Goal: Information Seeking & Learning: Learn about a topic

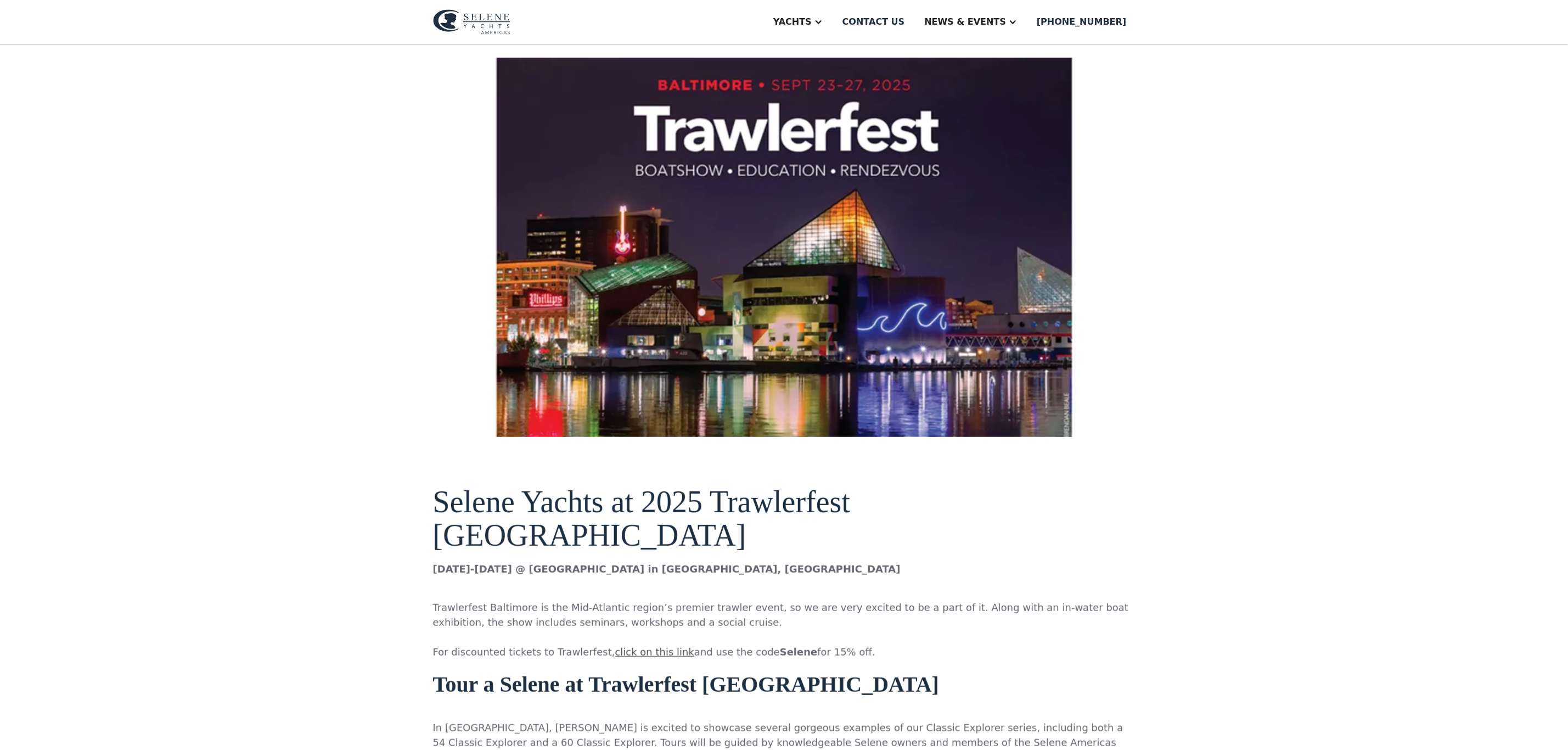
scroll to position [247, 0]
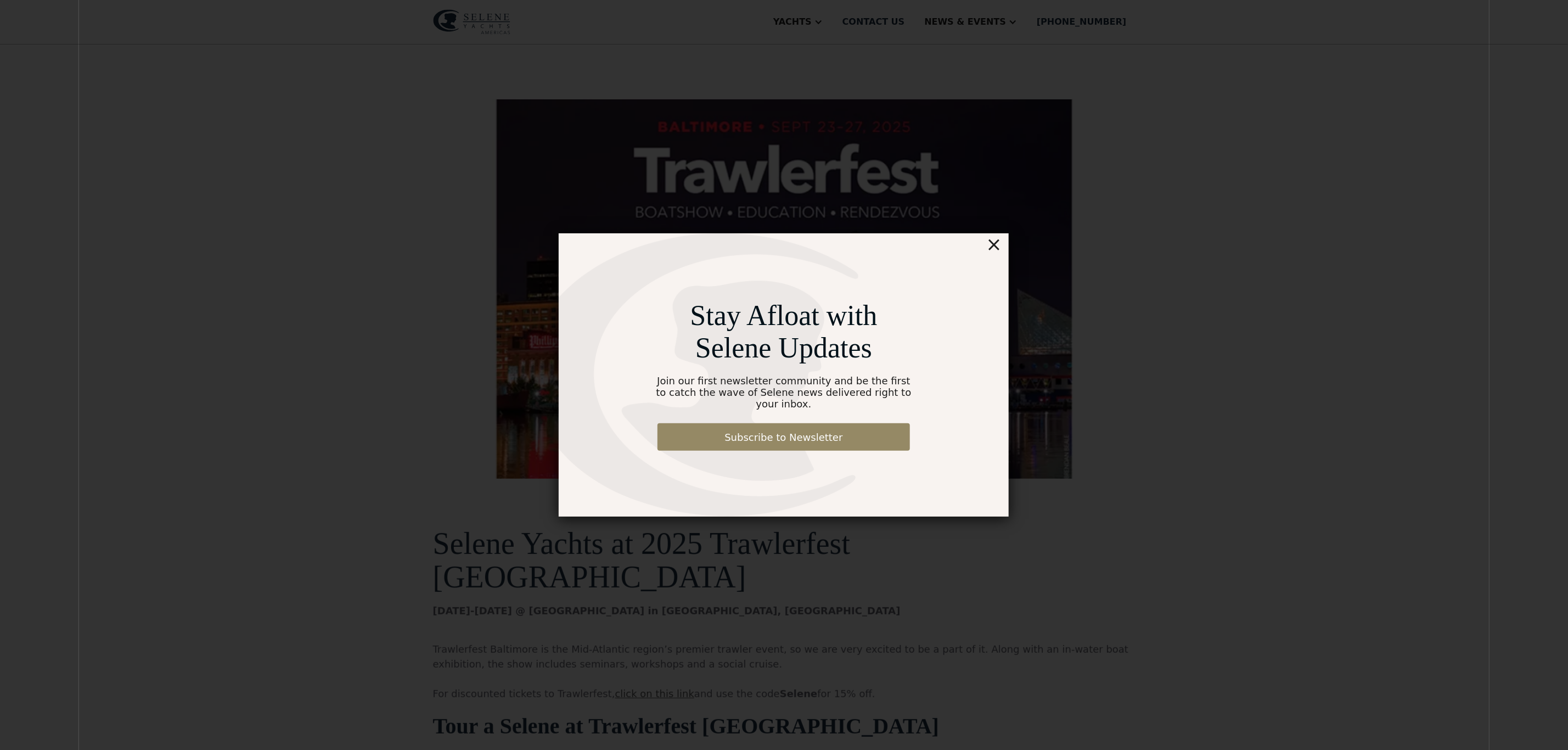
click at [995, 248] on div "×" at bounding box center [994, 244] width 16 height 22
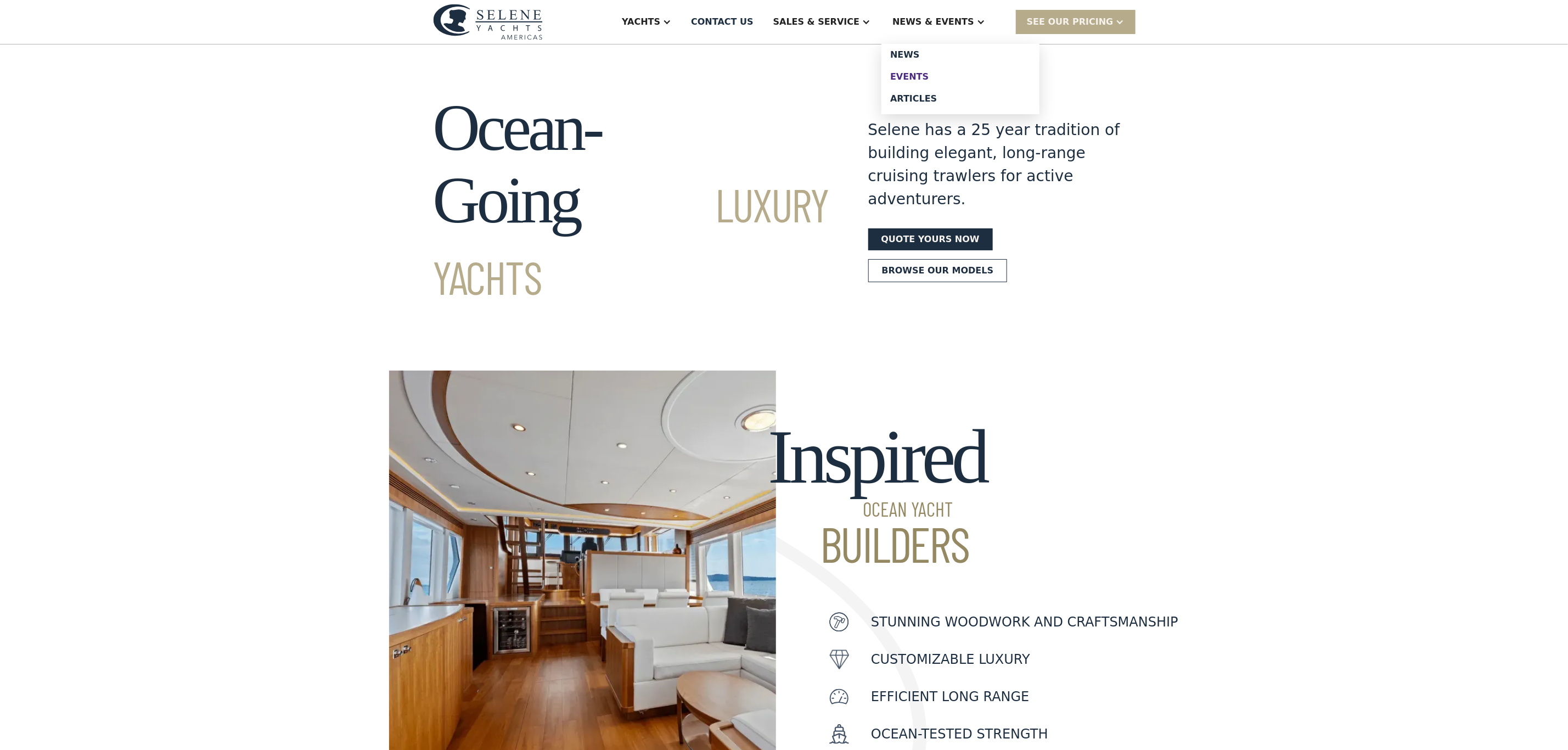
click at [939, 75] on div "Events" at bounding box center [960, 77] width 141 height 9
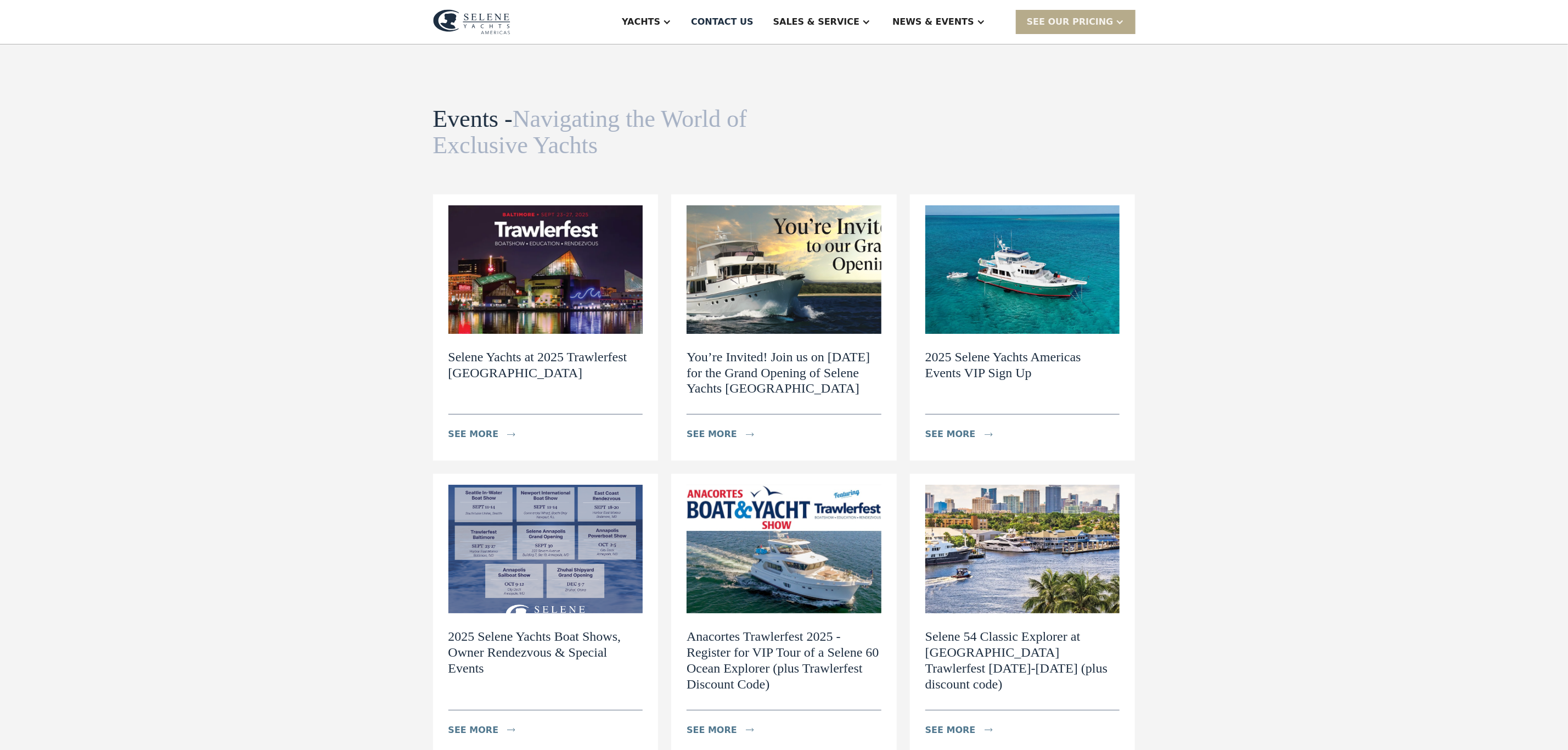
click at [486, 366] on h2 "Selene Yachts at 2025 Trawlerfest Baltimore" at bounding box center [546, 365] width 195 height 32
click at [932, 73] on div "Events" at bounding box center [960, 77] width 141 height 9
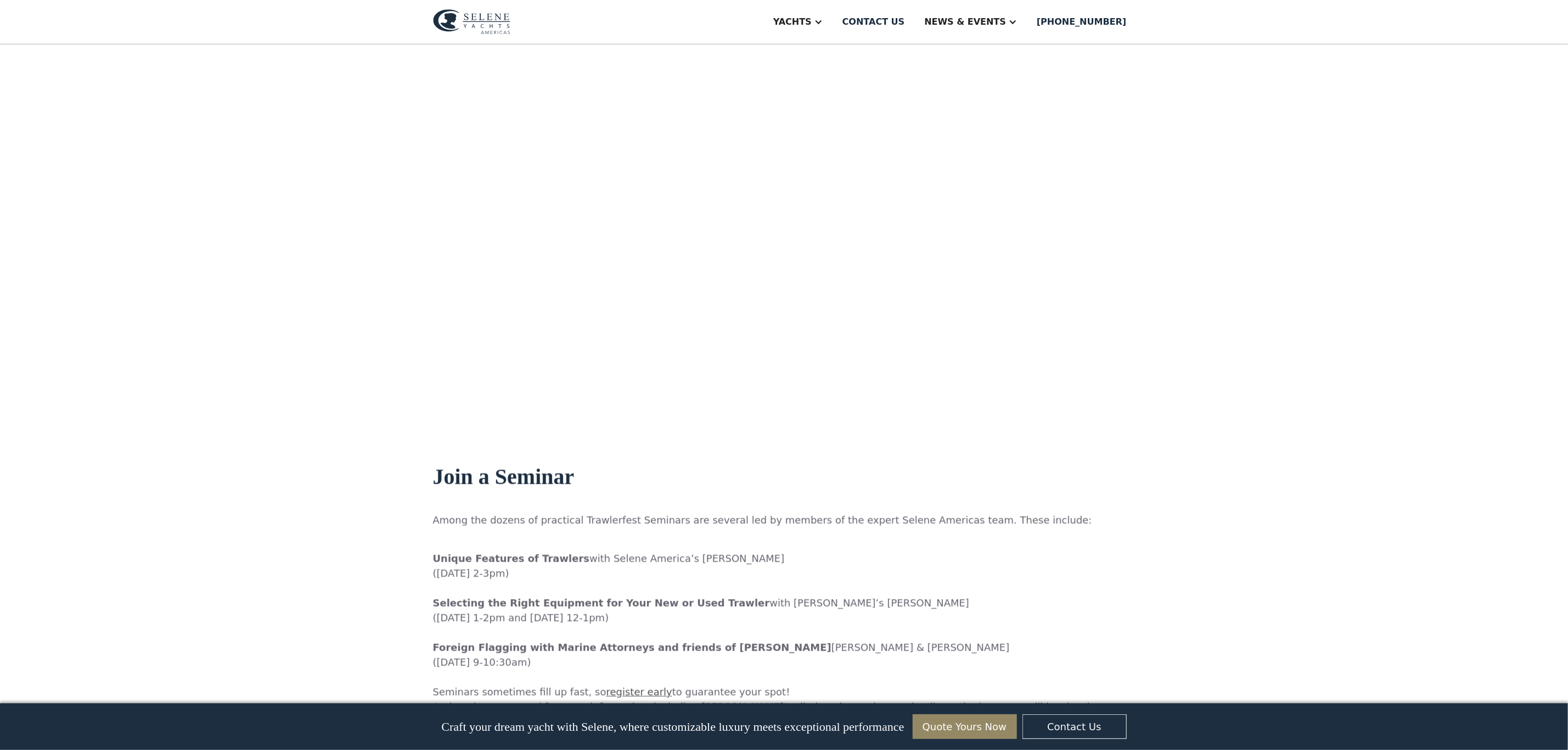
scroll to position [1070, 0]
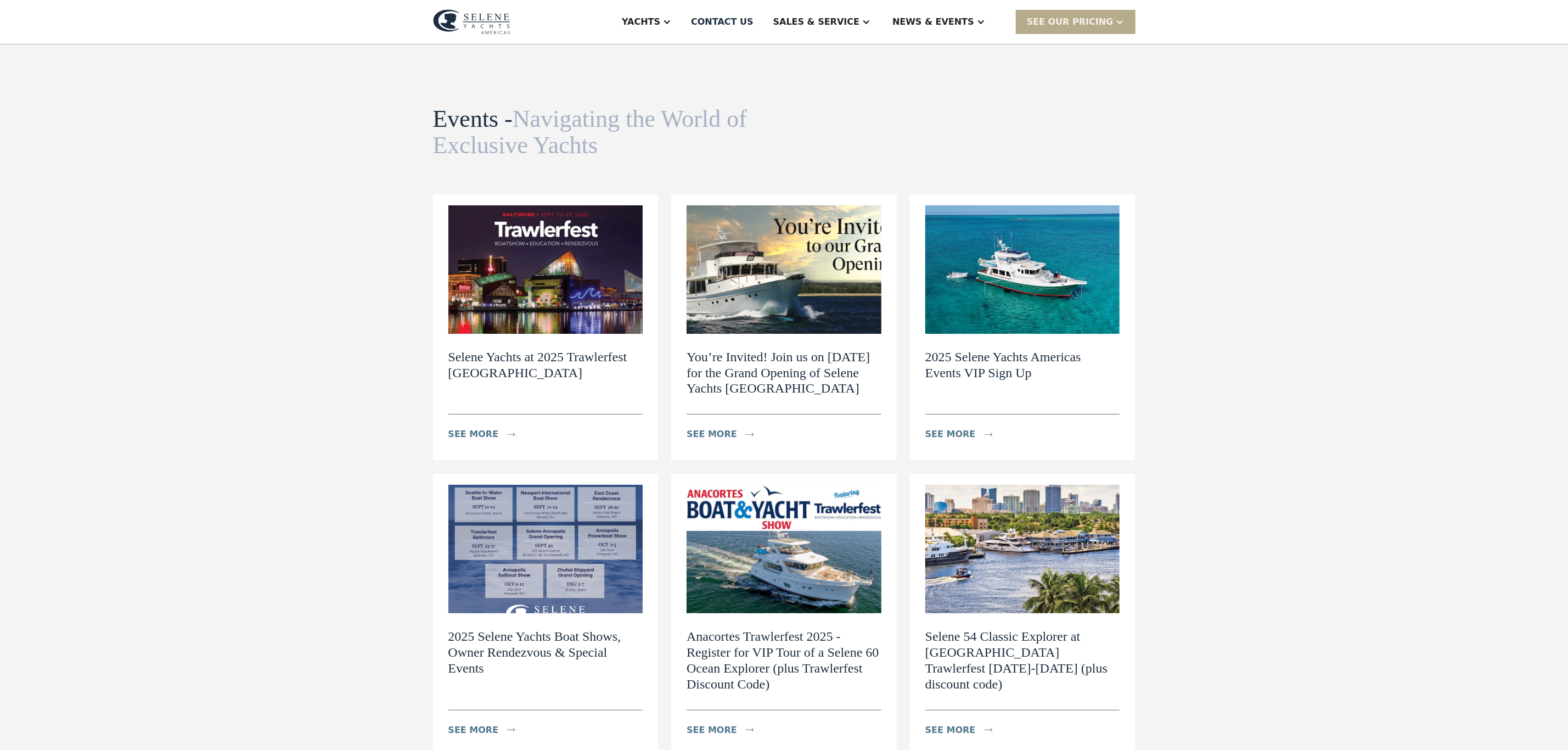
click at [756, 382] on h2 "You’re Invited! Join us on September 30th for the Grand Opening of Selene Yacht…" at bounding box center [784, 373] width 195 height 47
click at [968, 371] on h2 "2025 Selene Yachts Americas Events VIP Sign Up" at bounding box center [1023, 365] width 195 height 32
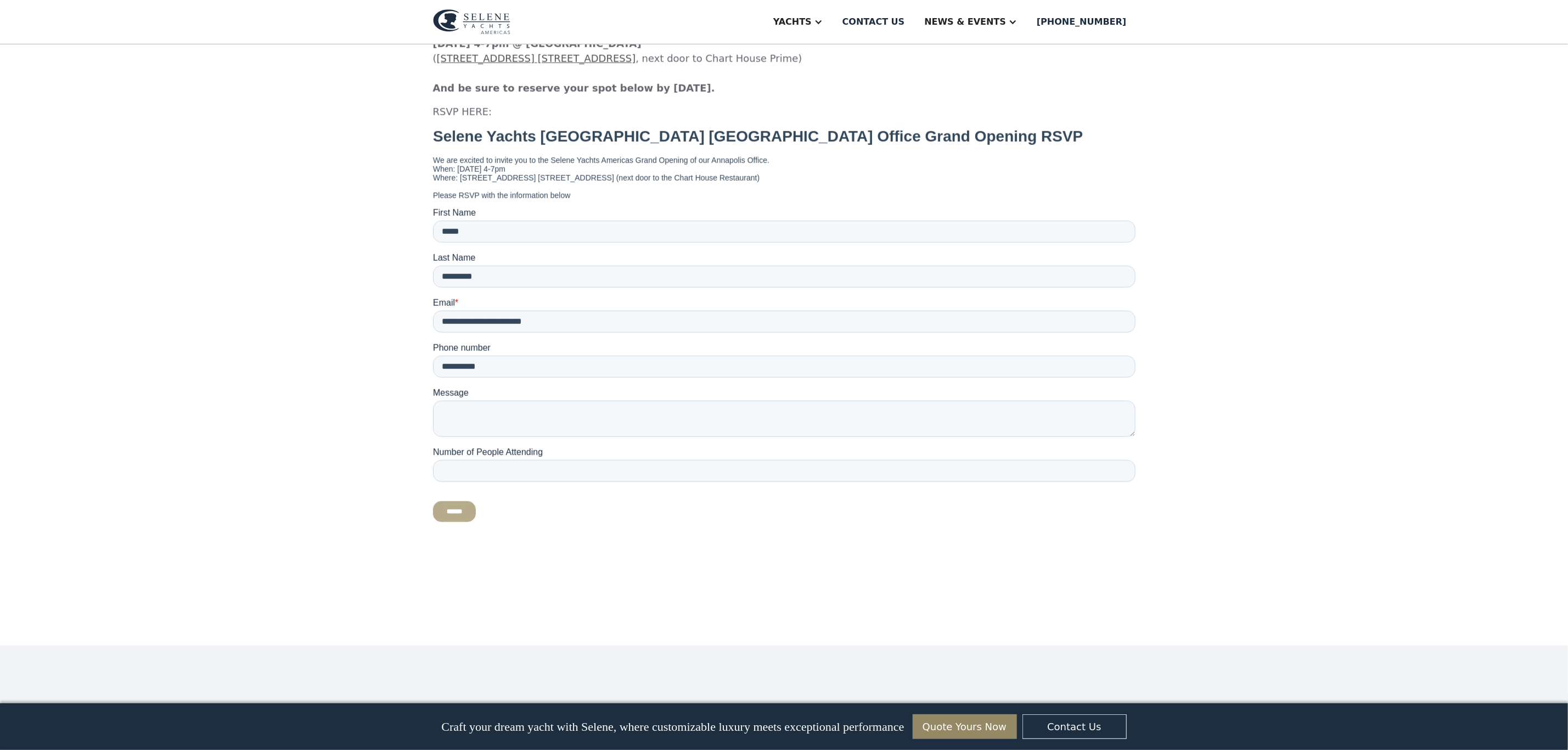
scroll to position [988, 0]
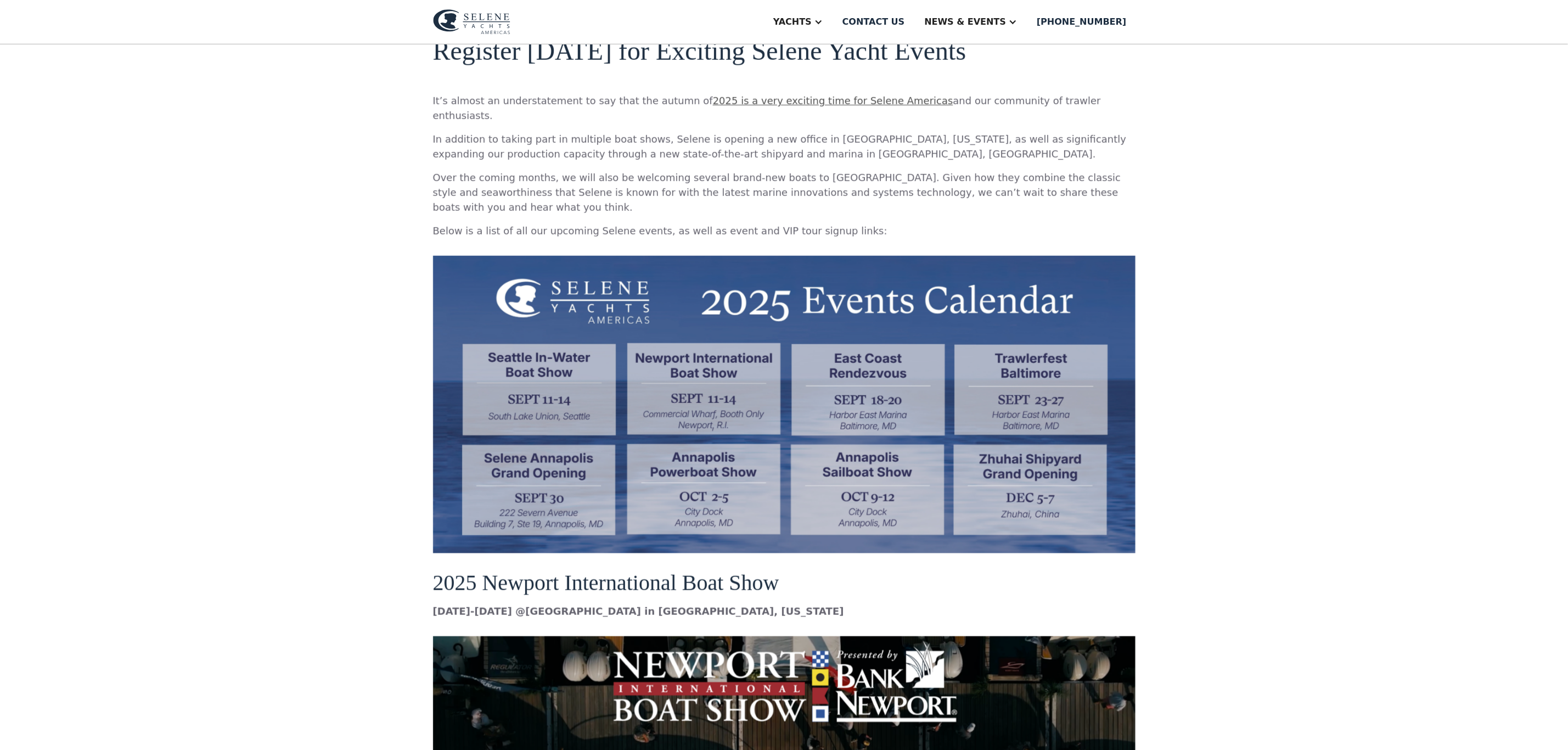
scroll to position [329, 0]
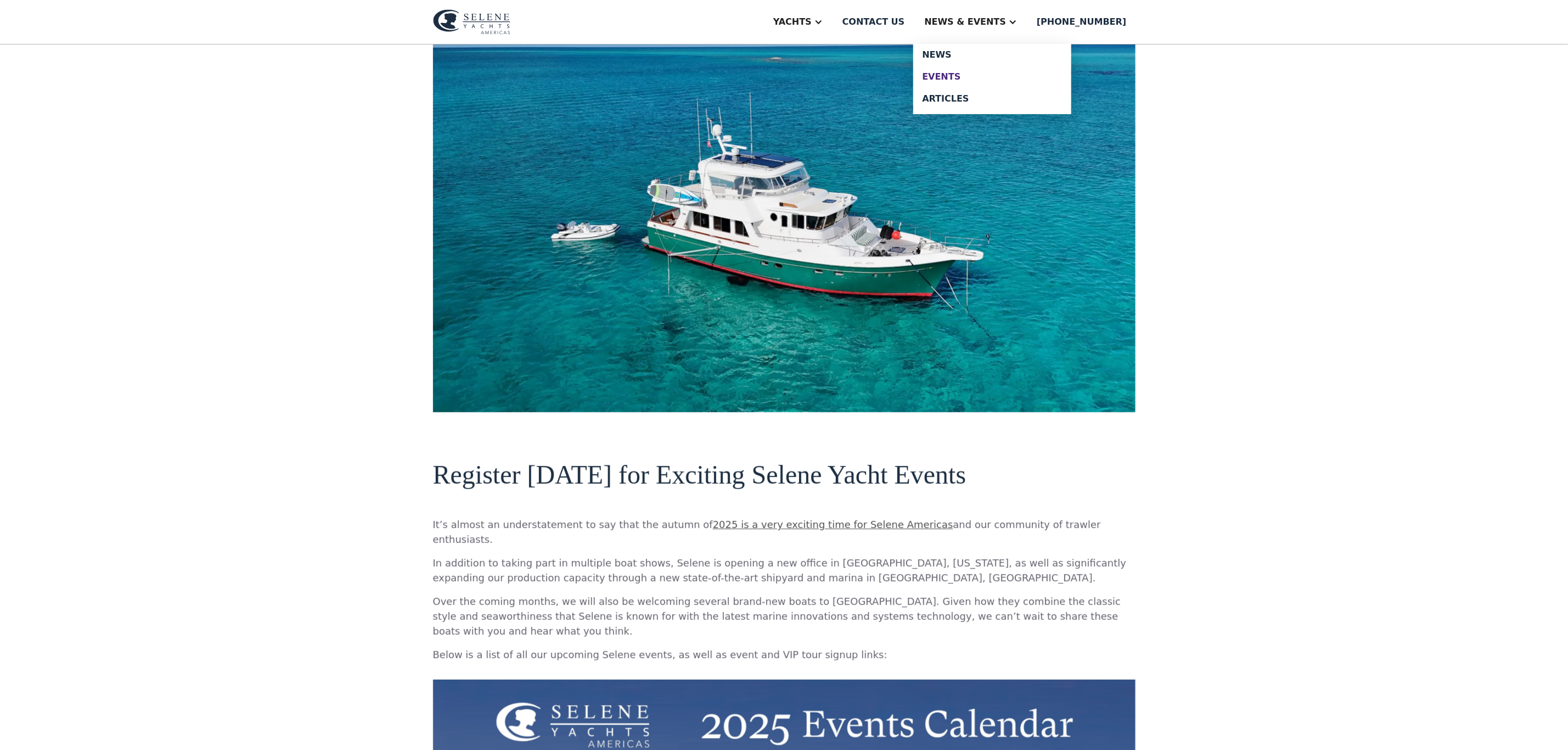
click at [973, 73] on div "Events" at bounding box center [992, 77] width 141 height 9
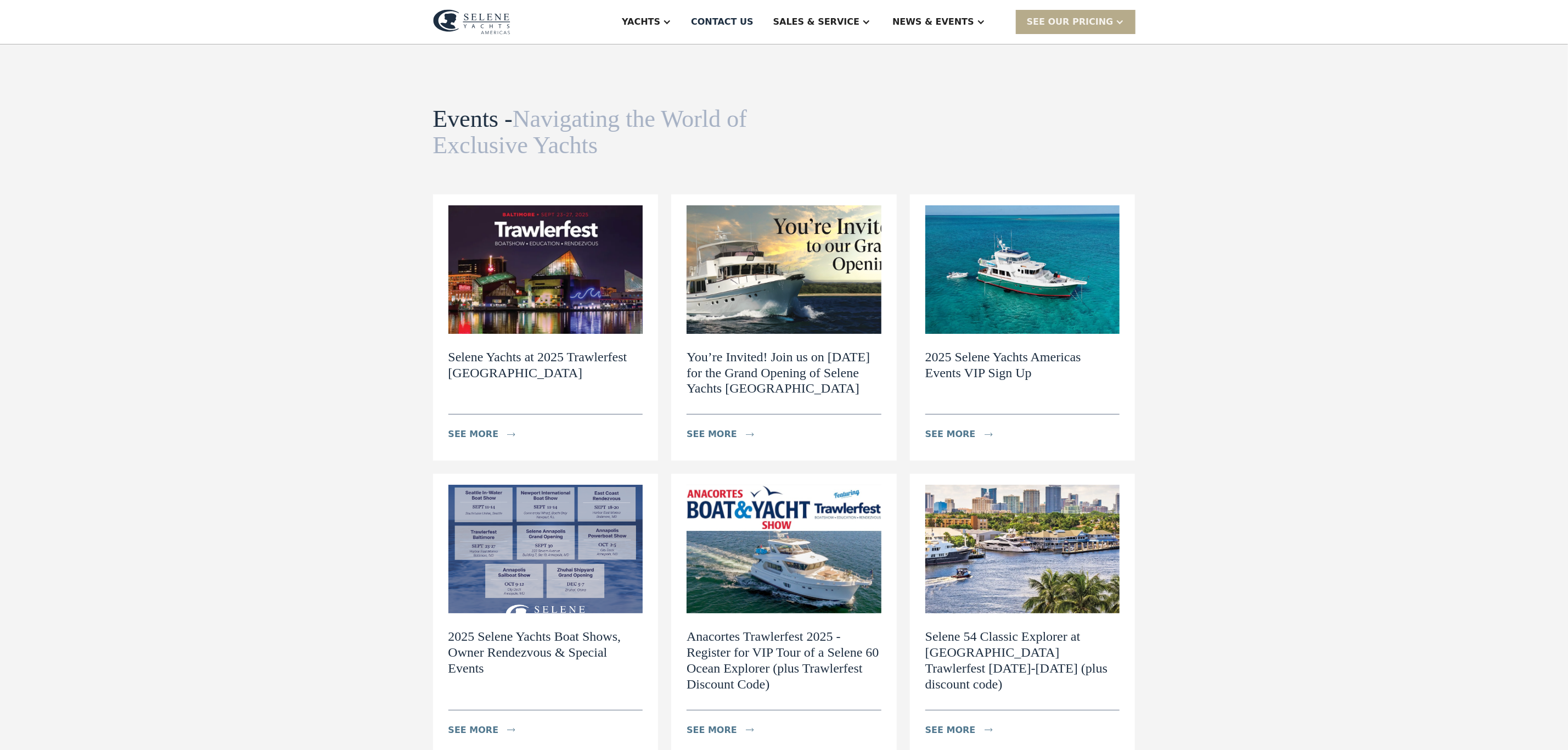
click at [561, 367] on h2 "Selene Yachts at 2025 Trawlerfest Baltimore" at bounding box center [546, 365] width 195 height 32
click at [1023, 356] on h2 "2025 Selene Yachts Americas Events VIP Sign Up" at bounding box center [1023, 365] width 195 height 32
